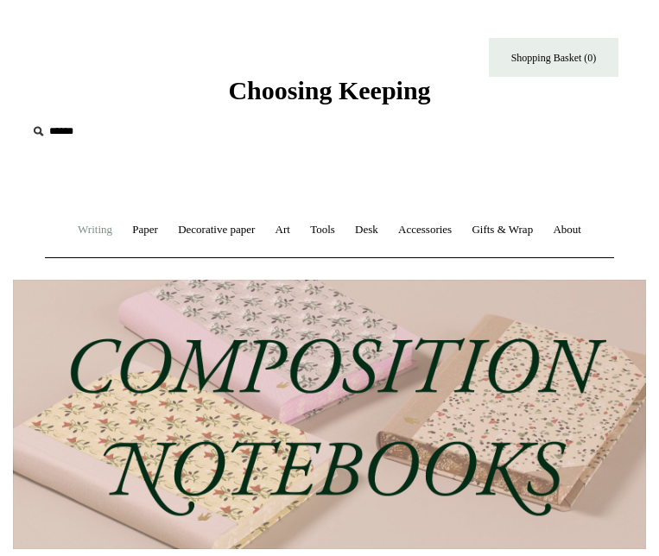
click at [88, 233] on link "Writing +" at bounding box center [95, 230] width 52 height 46
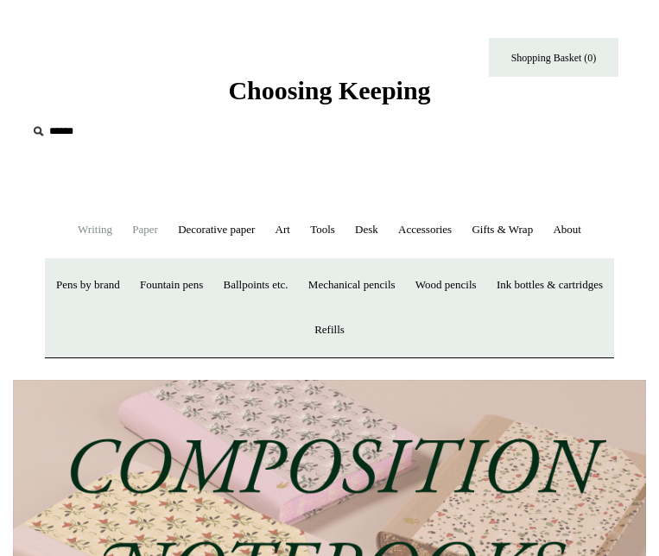
click at [143, 232] on link "Paper +" at bounding box center [144, 230] width 43 height 46
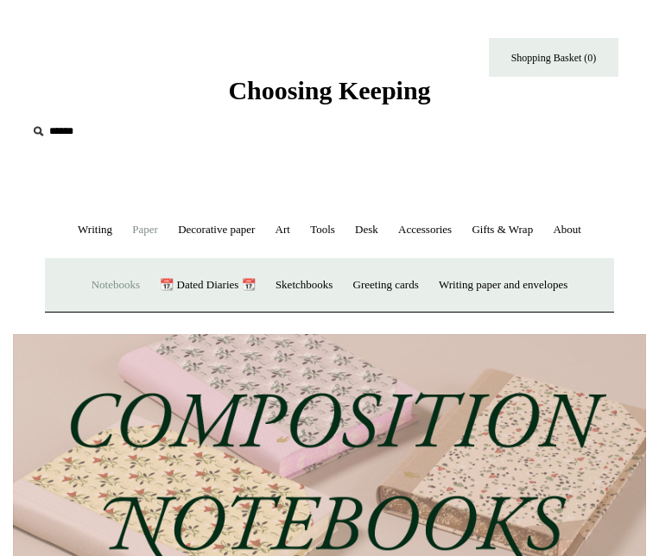
click at [112, 285] on link "Notebooks +" at bounding box center [116, 285] width 66 height 46
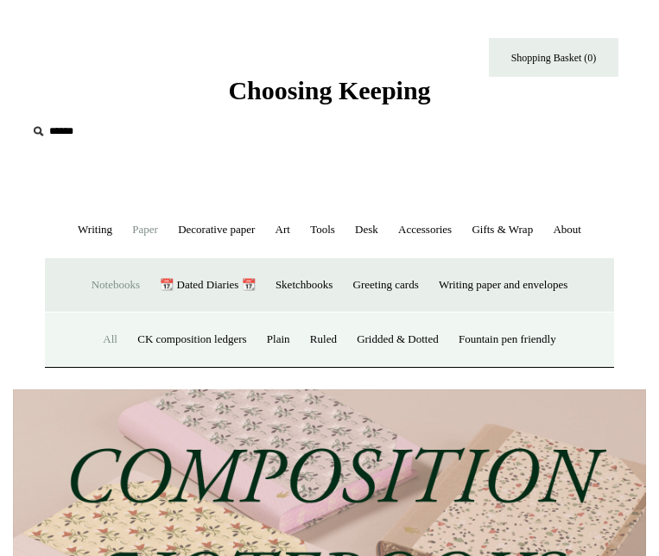
click at [96, 336] on link "All" at bounding box center [110, 340] width 32 height 46
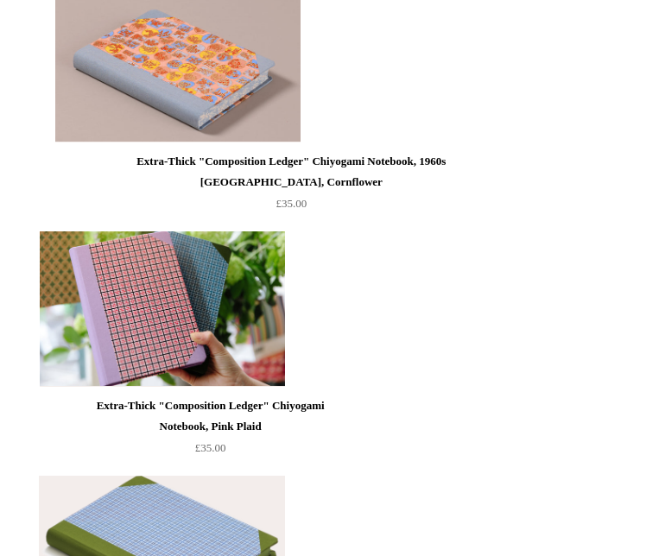
scroll to position [2739, 0]
